Goal: Transaction & Acquisition: Purchase product/service

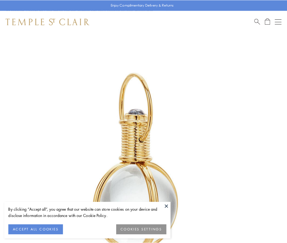
scroll to position [143, 0]
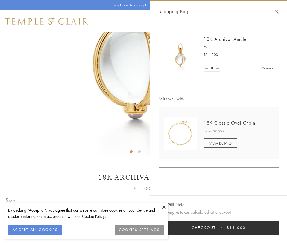
click at [219, 228] on button "Checkout $11,000" at bounding box center [219, 228] width 120 height 14
